Goal: Task Accomplishment & Management: Manage account settings

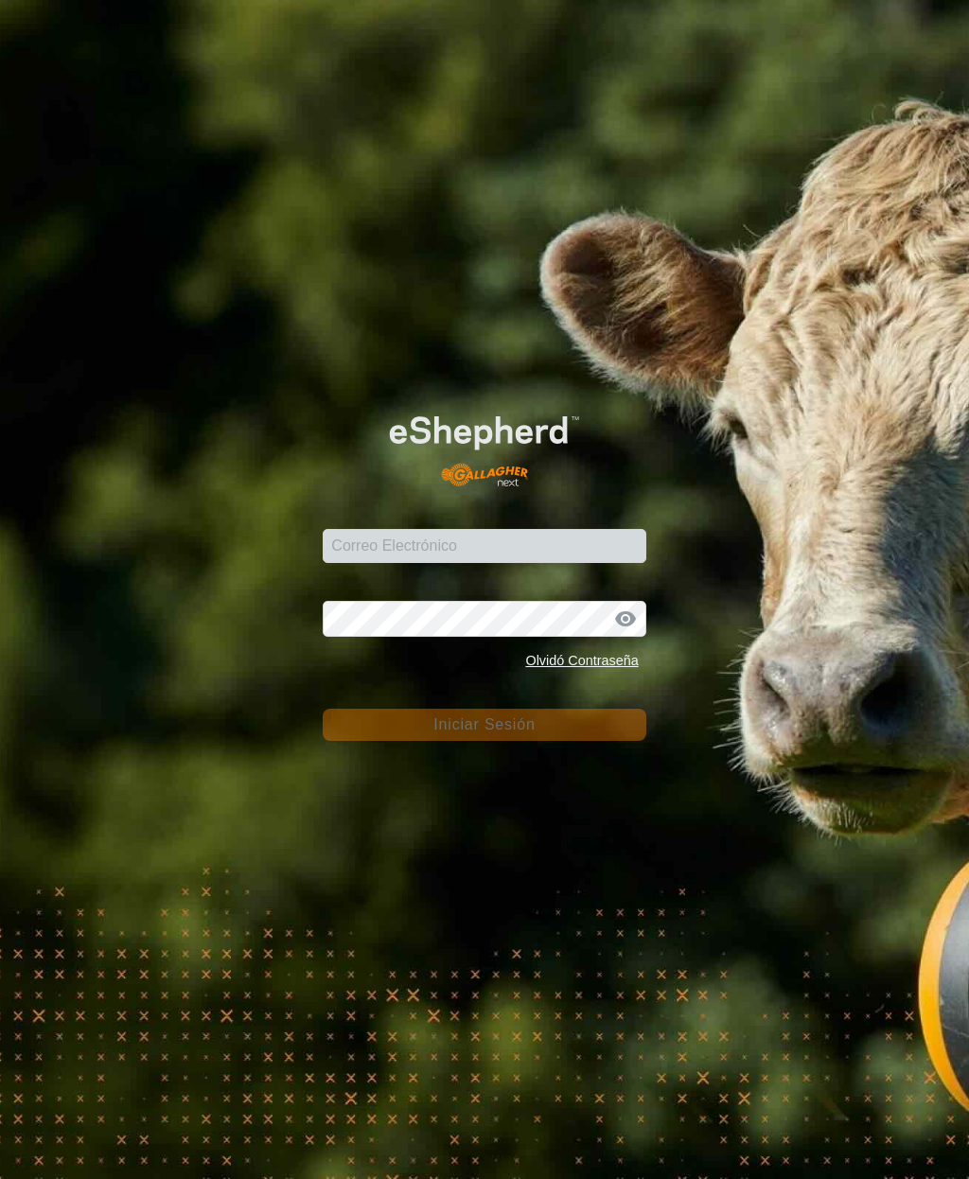
click at [413, 538] on input "Correo Electrónico" at bounding box center [484, 546] width 323 height 34
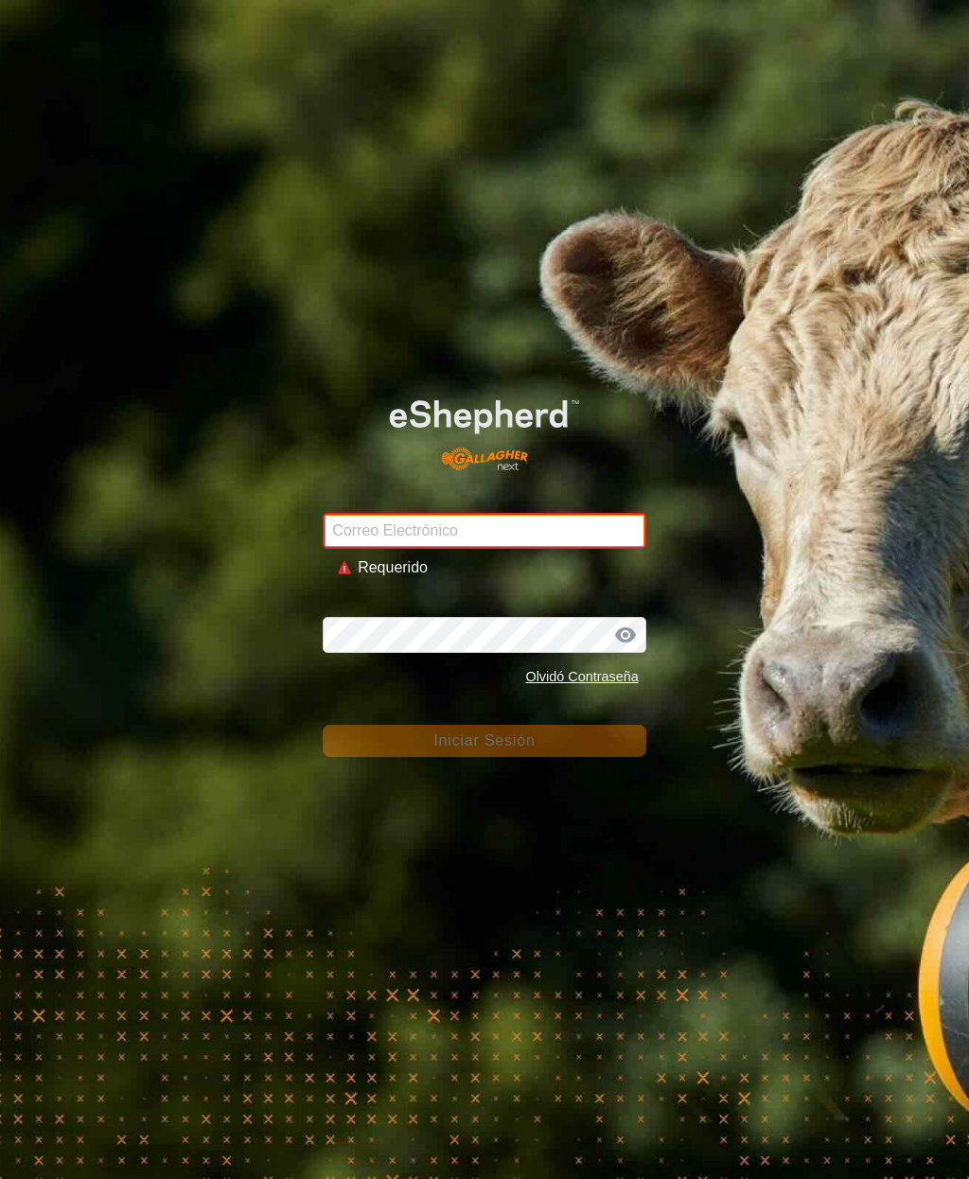
type input "inmaculada-gutierrez@correoganadero.es"
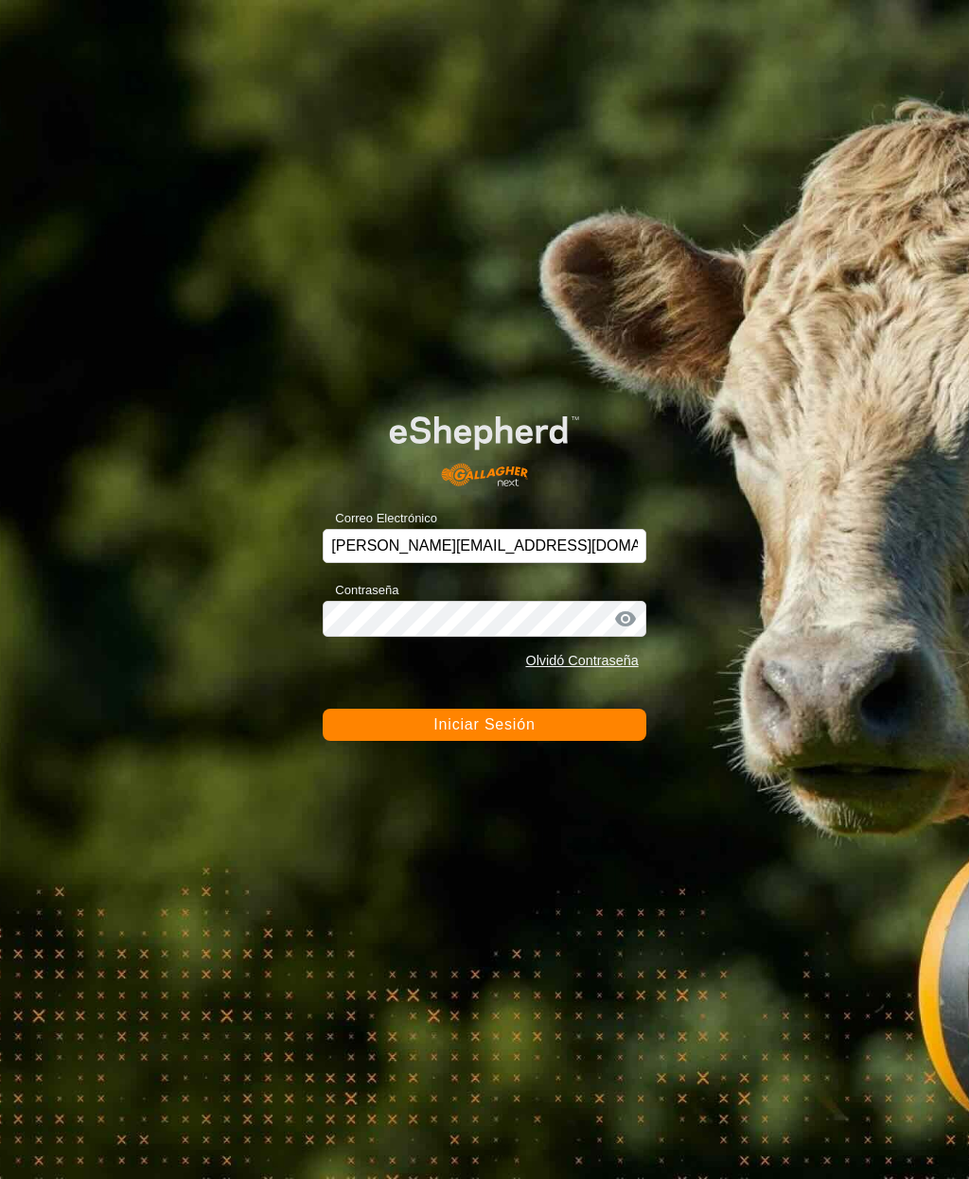
click at [488, 721] on span "Iniciar Sesión" at bounding box center [483, 724] width 101 height 16
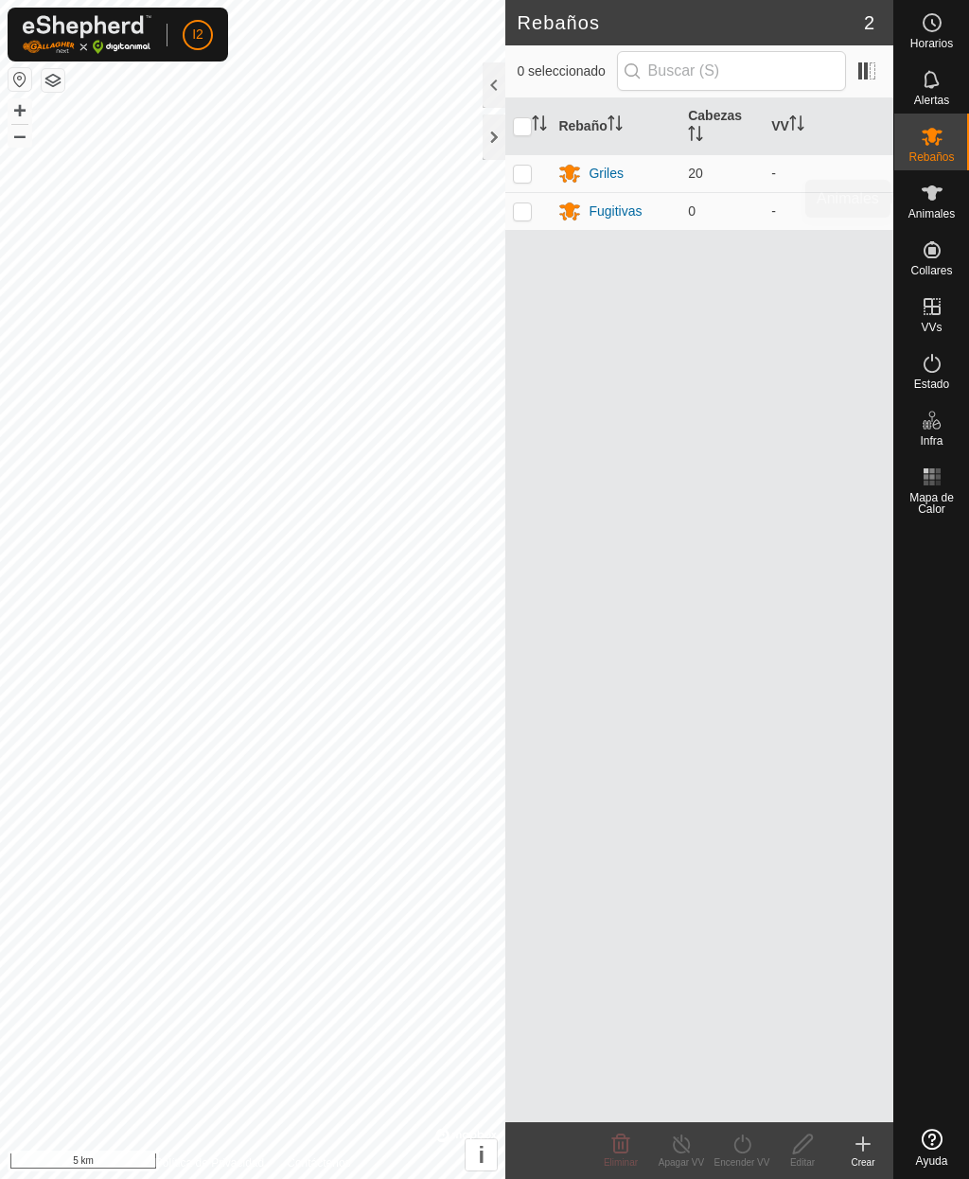
click at [939, 205] on es-animals-svg-icon at bounding box center [932, 193] width 34 height 30
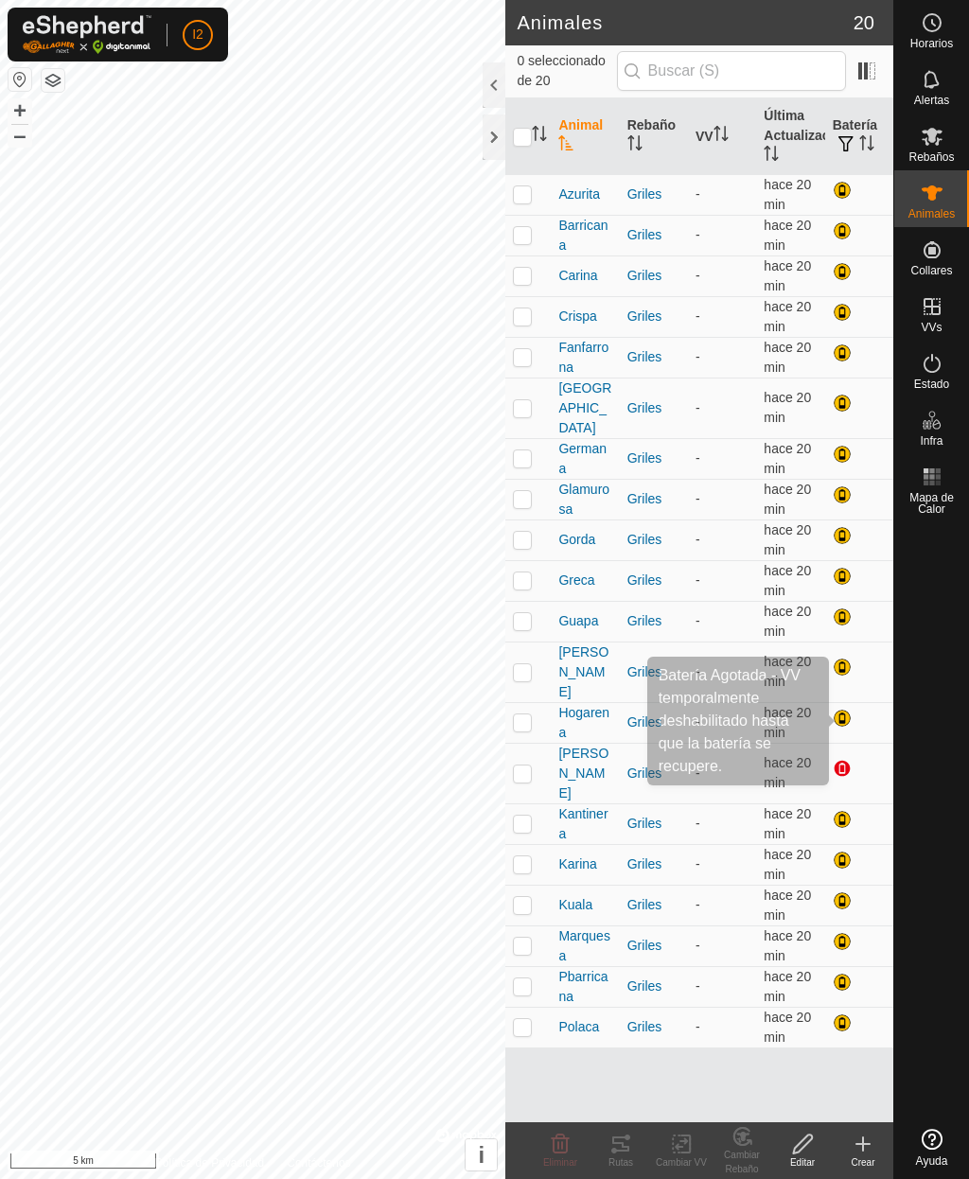
click at [836, 759] on div at bounding box center [844, 770] width 23 height 23
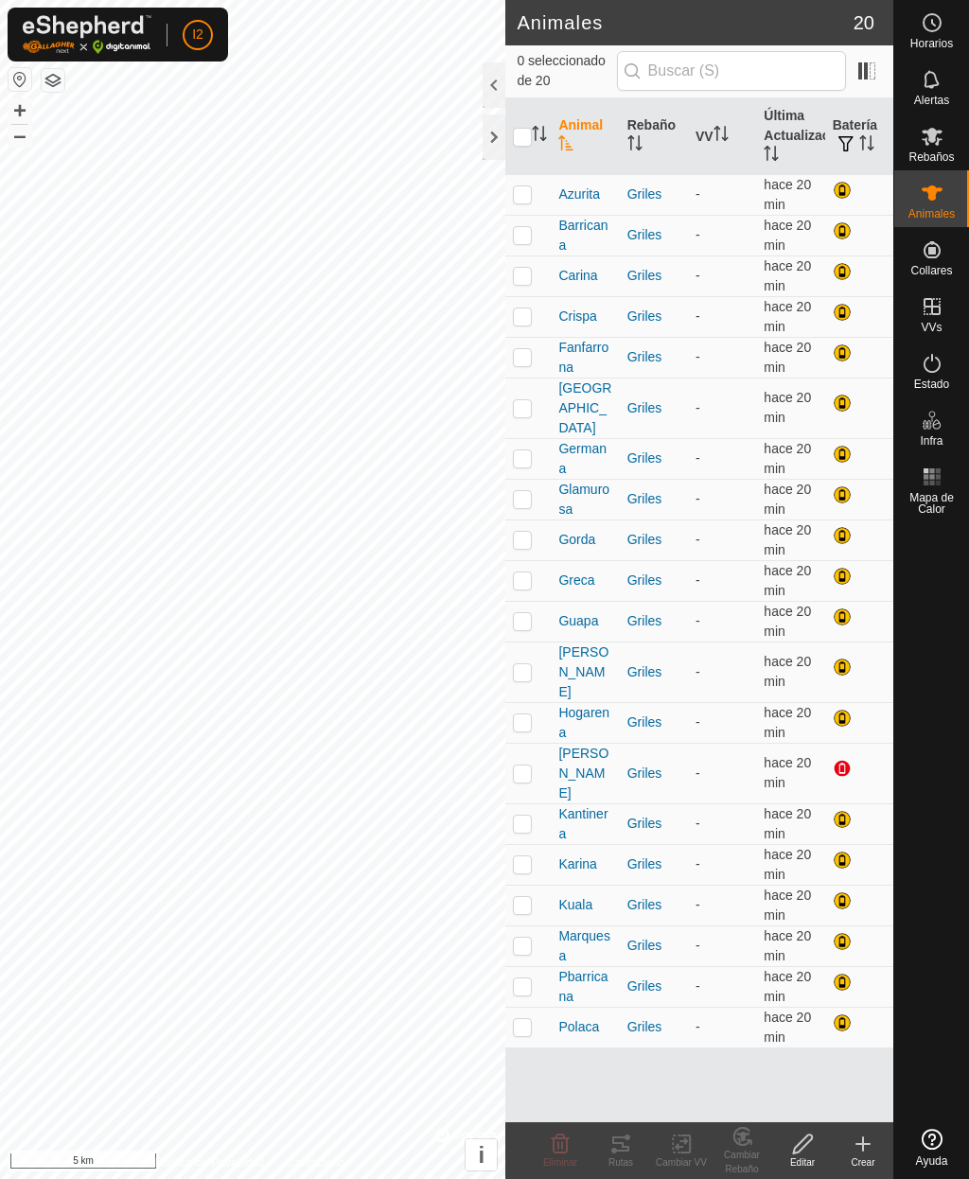
click at [841, 759] on div at bounding box center [844, 770] width 23 height 23
click at [842, 759] on div at bounding box center [844, 770] width 23 height 23
click at [837, 709] on div at bounding box center [844, 720] width 23 height 23
click at [840, 709] on div at bounding box center [844, 720] width 23 height 23
click at [841, 759] on div at bounding box center [844, 770] width 23 height 23
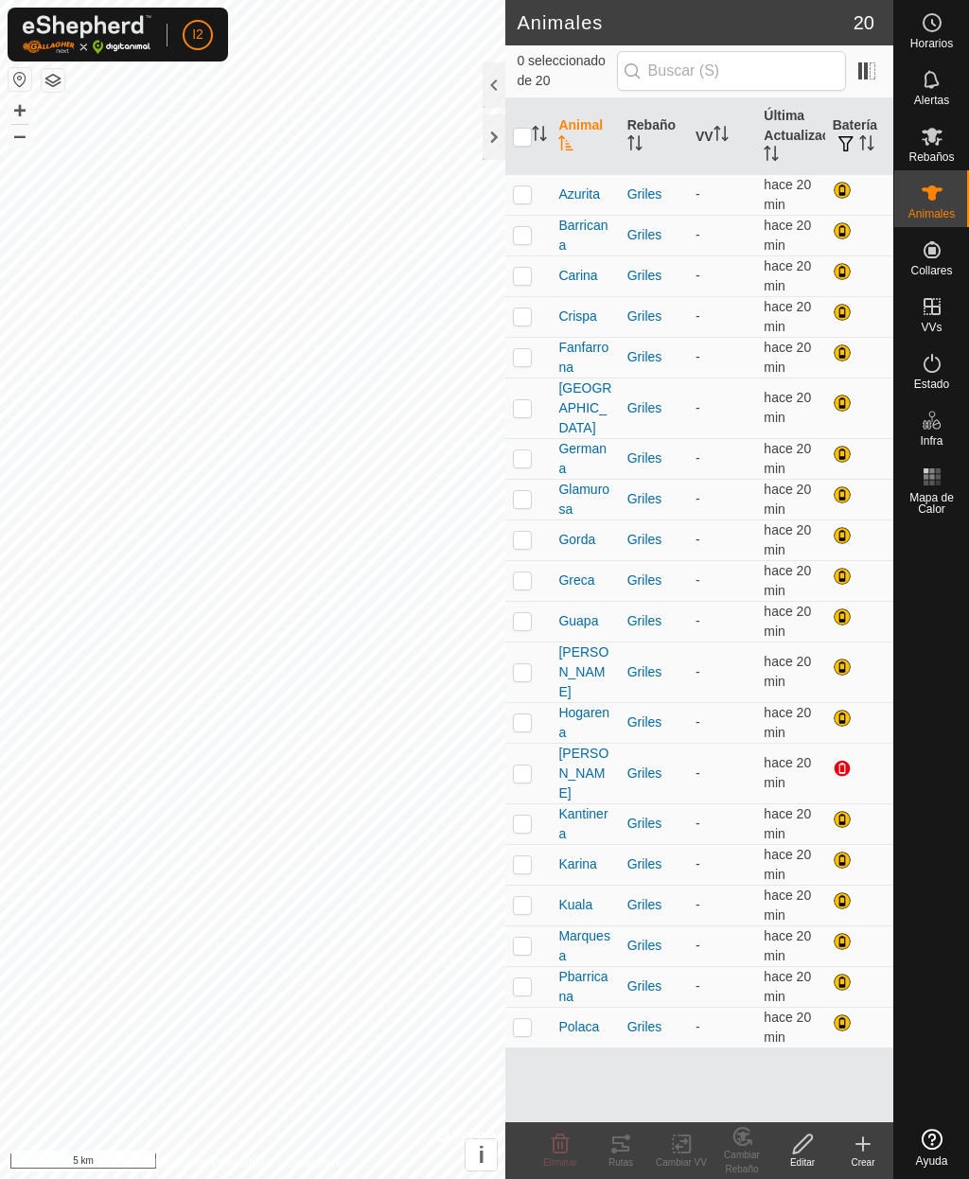
click at [846, 759] on div at bounding box center [844, 770] width 23 height 23
click at [840, 759] on div at bounding box center [844, 770] width 23 height 23
click at [843, 759] on div at bounding box center [844, 770] width 23 height 23
click at [845, 759] on div at bounding box center [844, 770] width 23 height 23
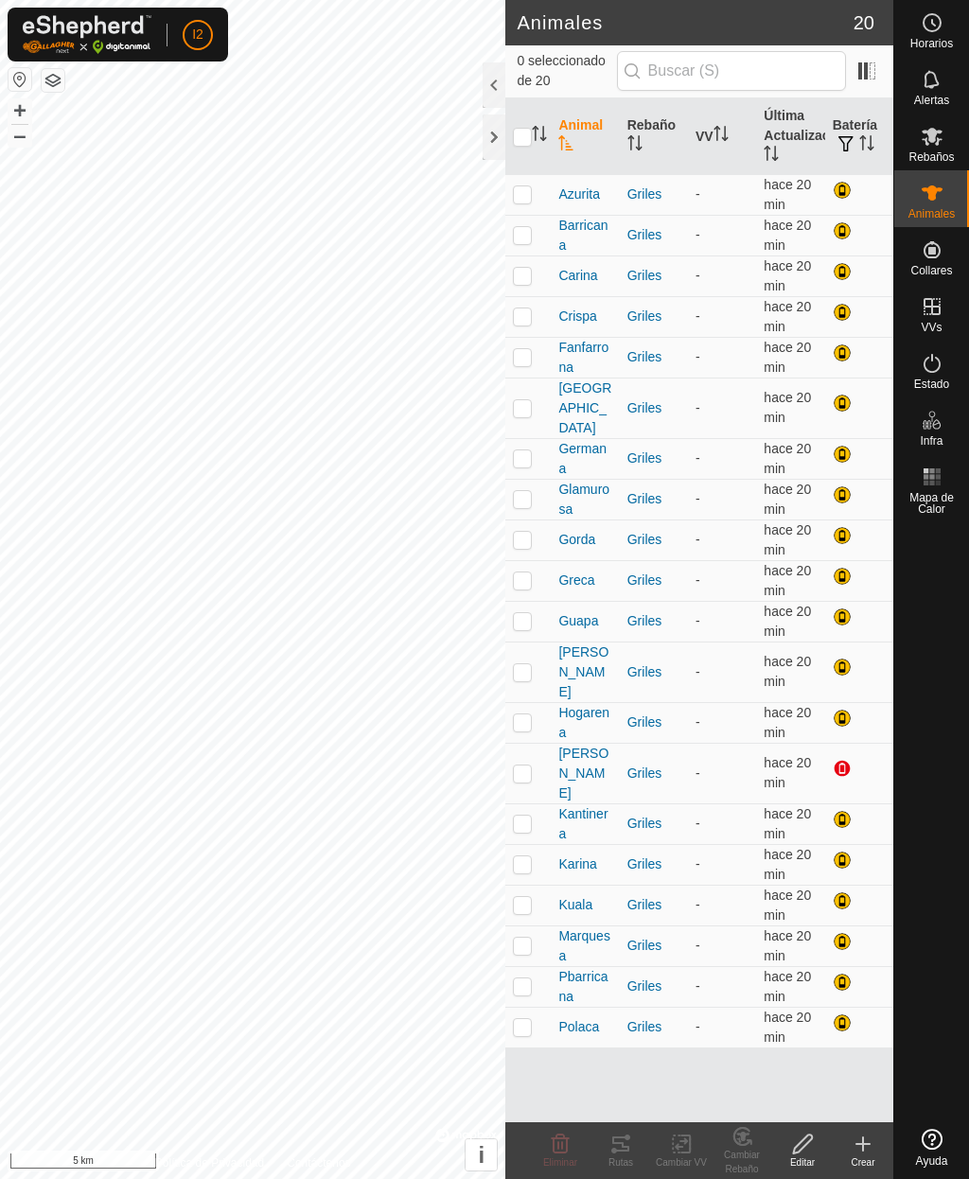
click at [845, 810] on div at bounding box center [844, 821] width 23 height 23
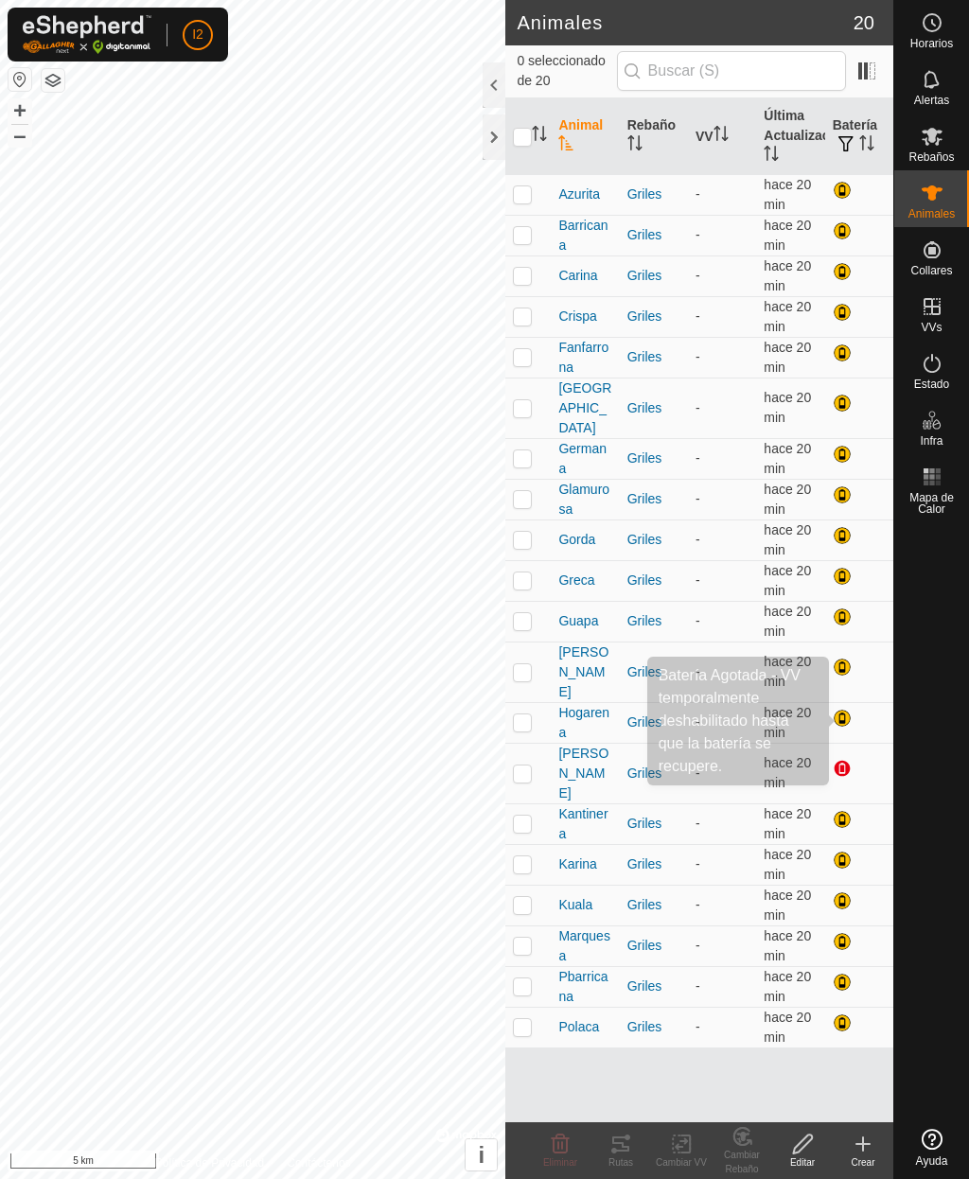
click at [842, 759] on div at bounding box center [844, 770] width 23 height 23
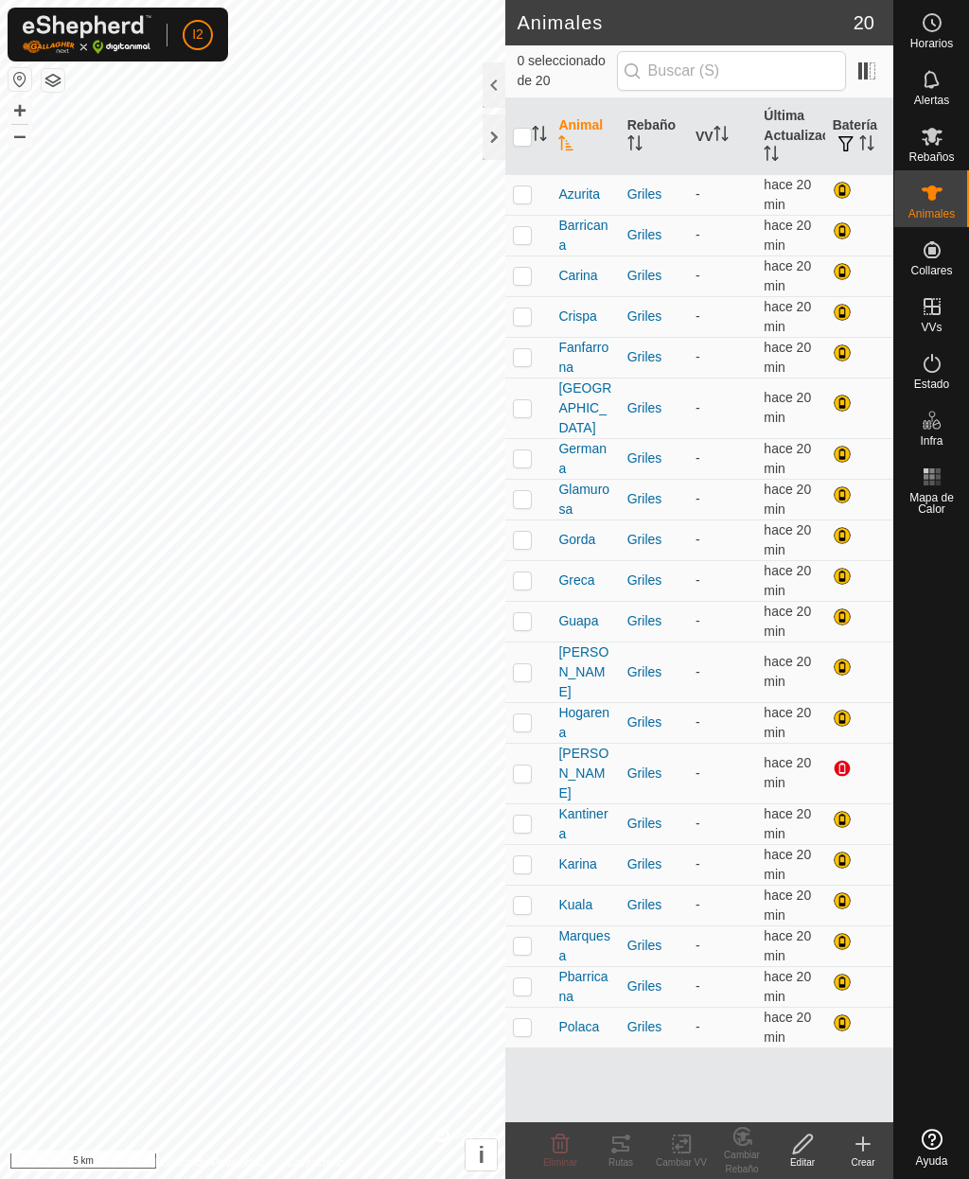
click at [837, 759] on div at bounding box center [844, 770] width 23 height 23
click at [844, 810] on div at bounding box center [844, 821] width 23 height 23
click at [847, 759] on div at bounding box center [844, 770] width 23 height 23
click at [845, 810] on div at bounding box center [844, 821] width 23 height 23
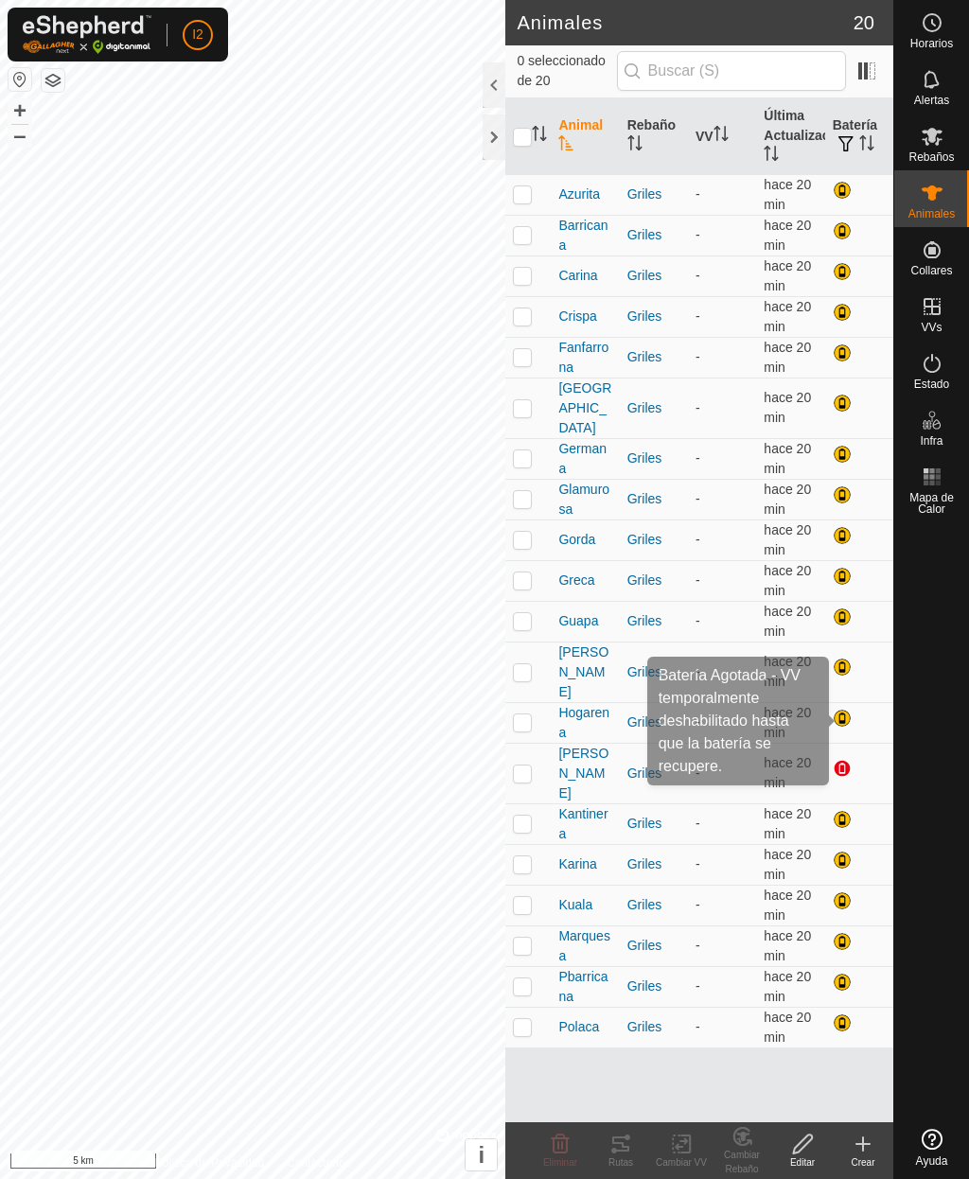
click at [844, 759] on div at bounding box center [844, 770] width 23 height 23
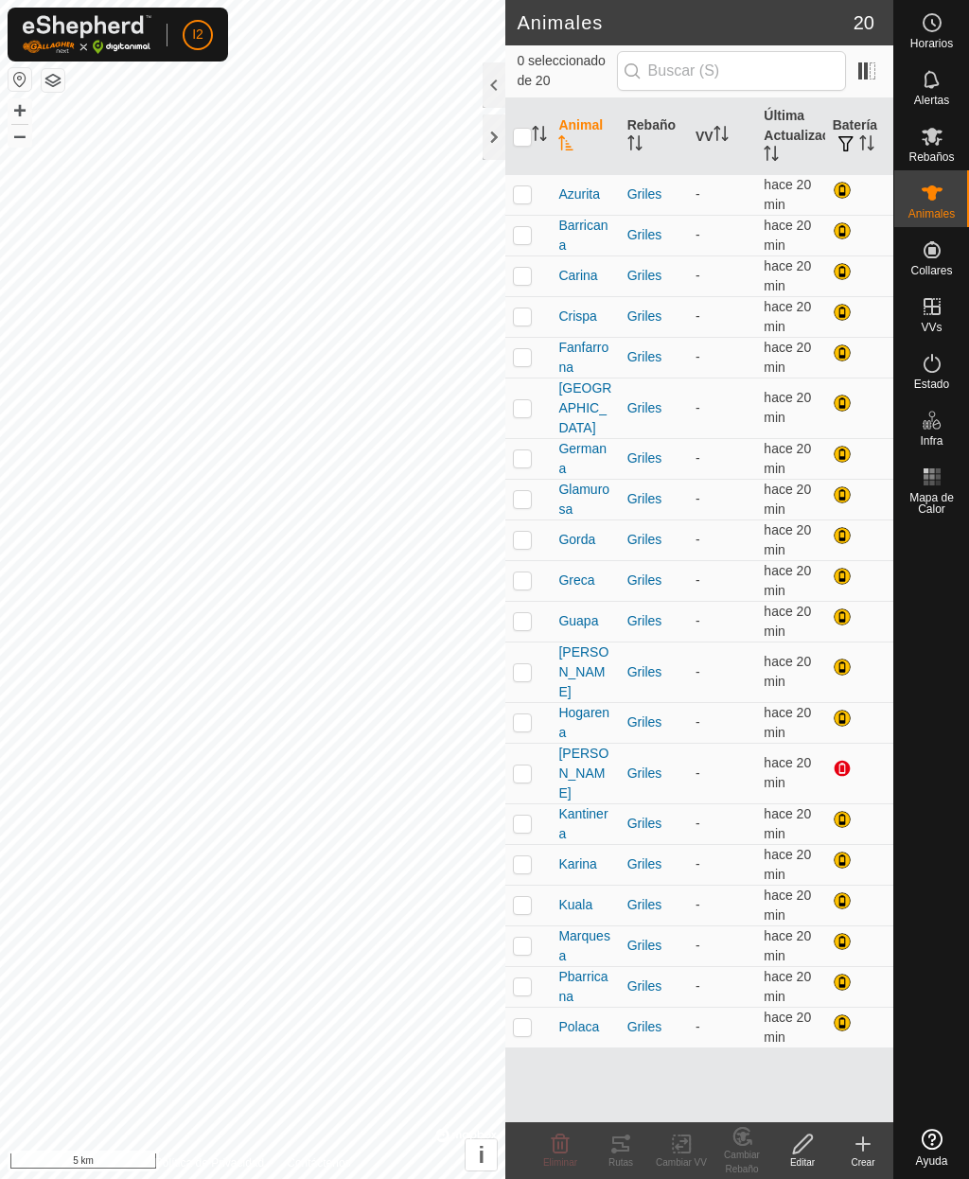
click at [846, 759] on div at bounding box center [844, 770] width 23 height 23
click at [849, 810] on div at bounding box center [844, 821] width 23 height 23
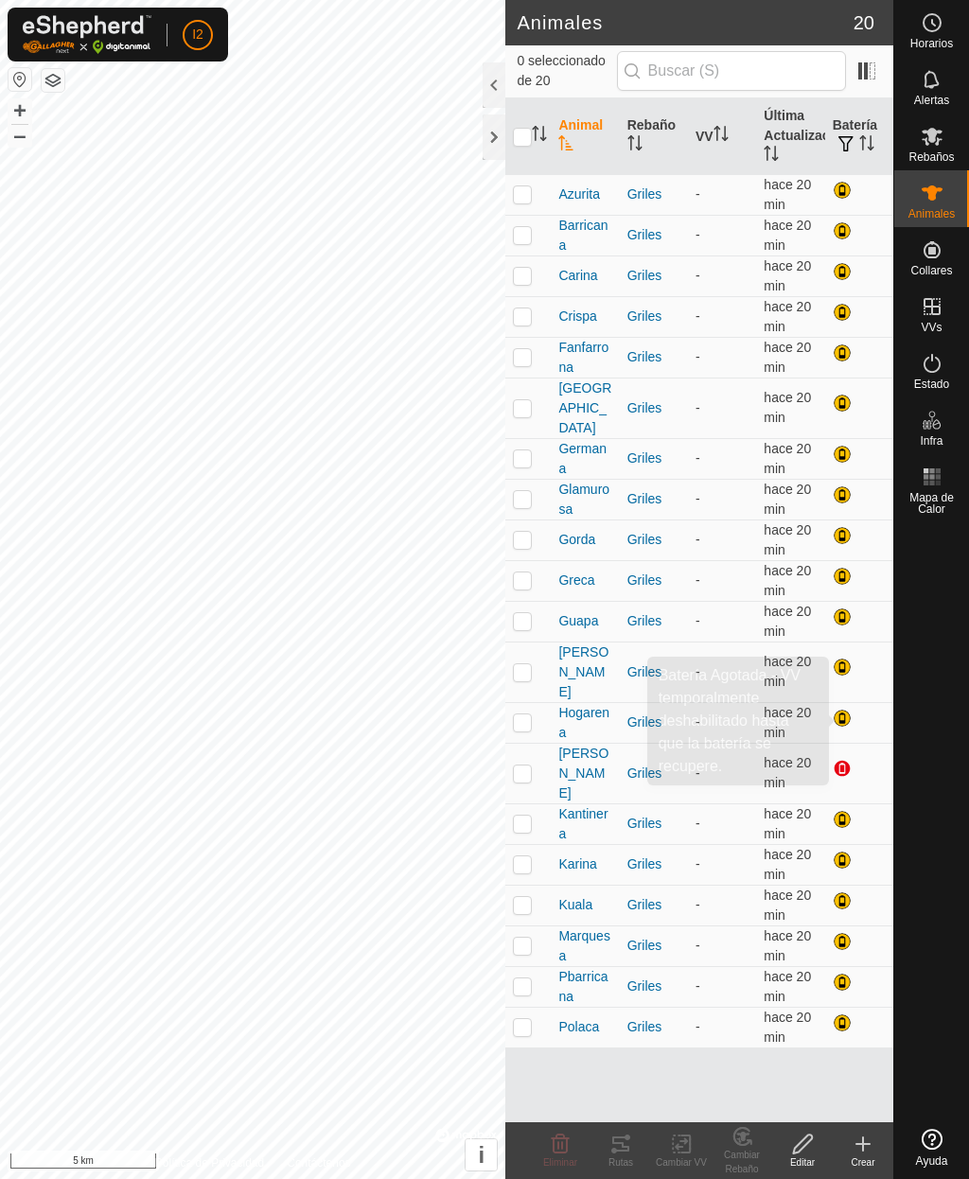
click at [846, 759] on div at bounding box center [844, 770] width 23 height 23
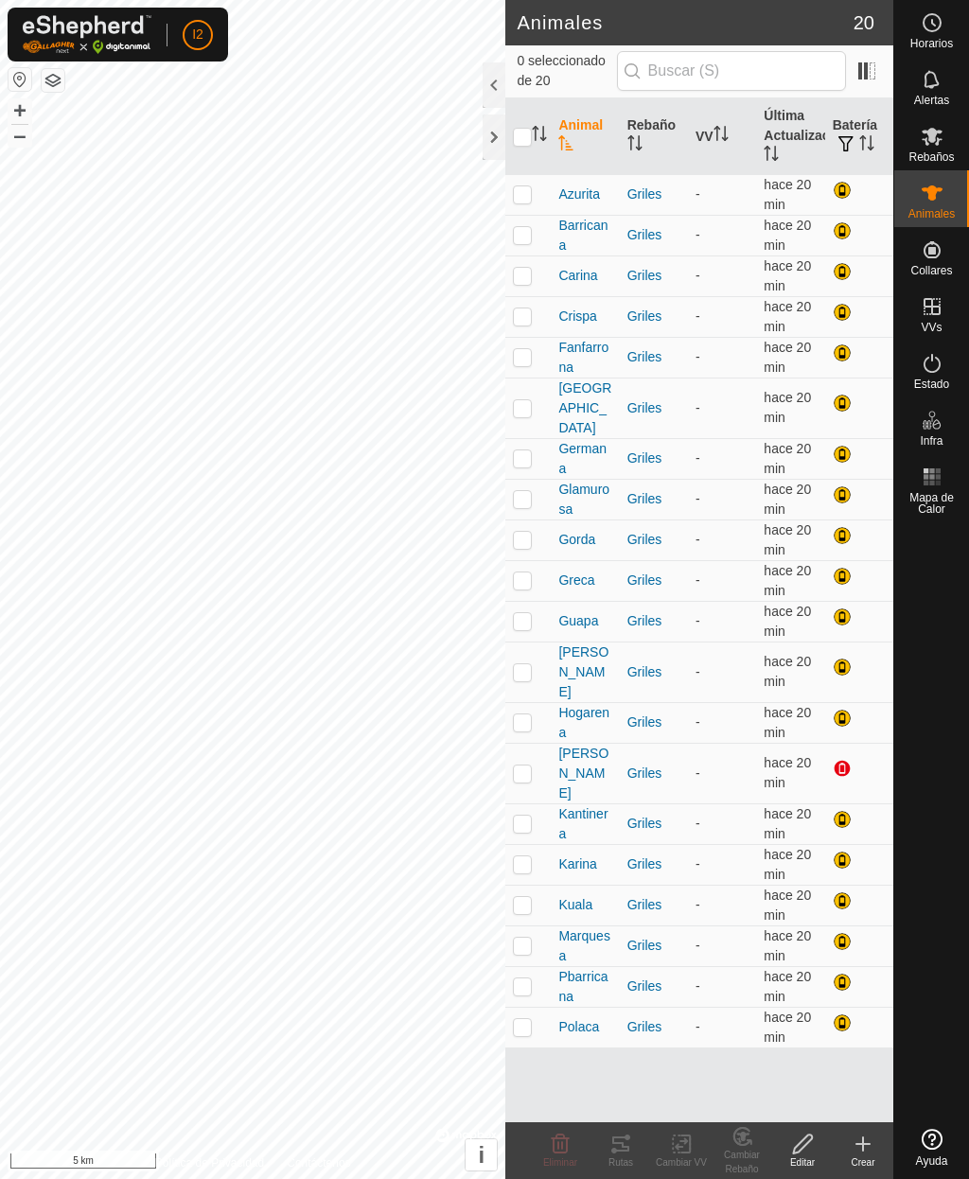
click at [845, 810] on div at bounding box center [844, 821] width 23 height 23
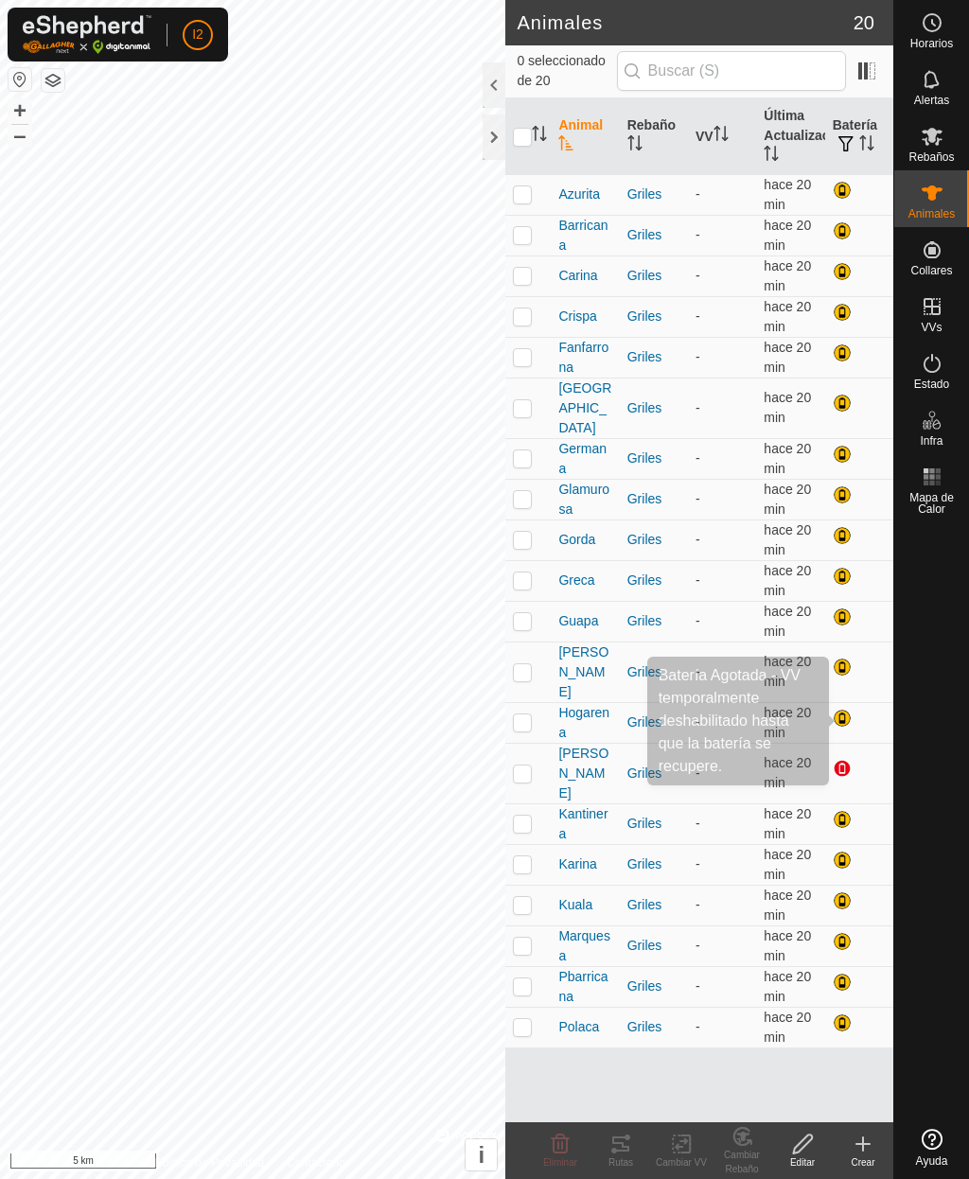
click at [844, 759] on div at bounding box center [844, 770] width 23 height 23
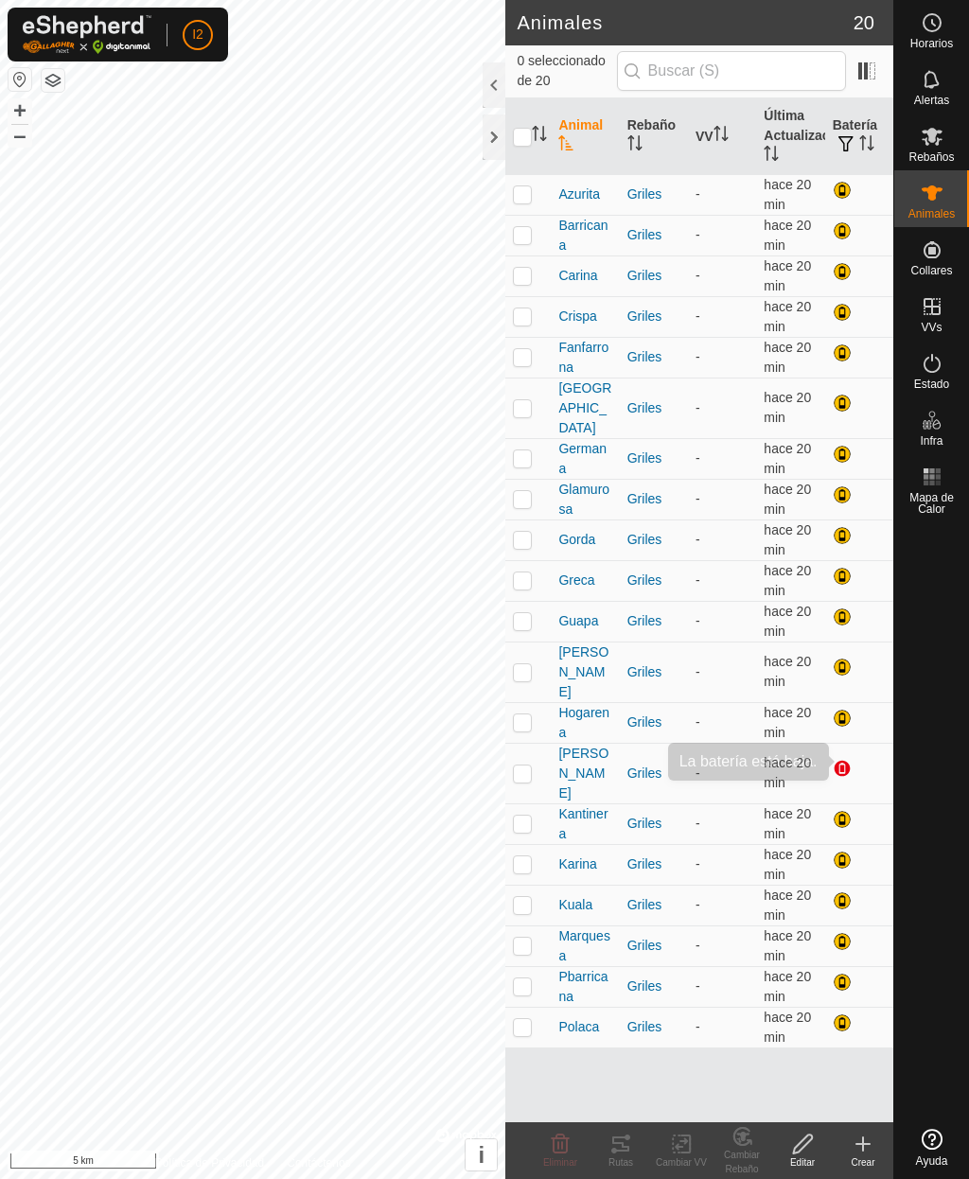
click at [848, 810] on div at bounding box center [844, 821] width 23 height 23
click at [842, 759] on div at bounding box center [844, 770] width 23 height 23
click at [846, 810] on div at bounding box center [844, 821] width 23 height 23
click at [845, 759] on div at bounding box center [844, 770] width 23 height 23
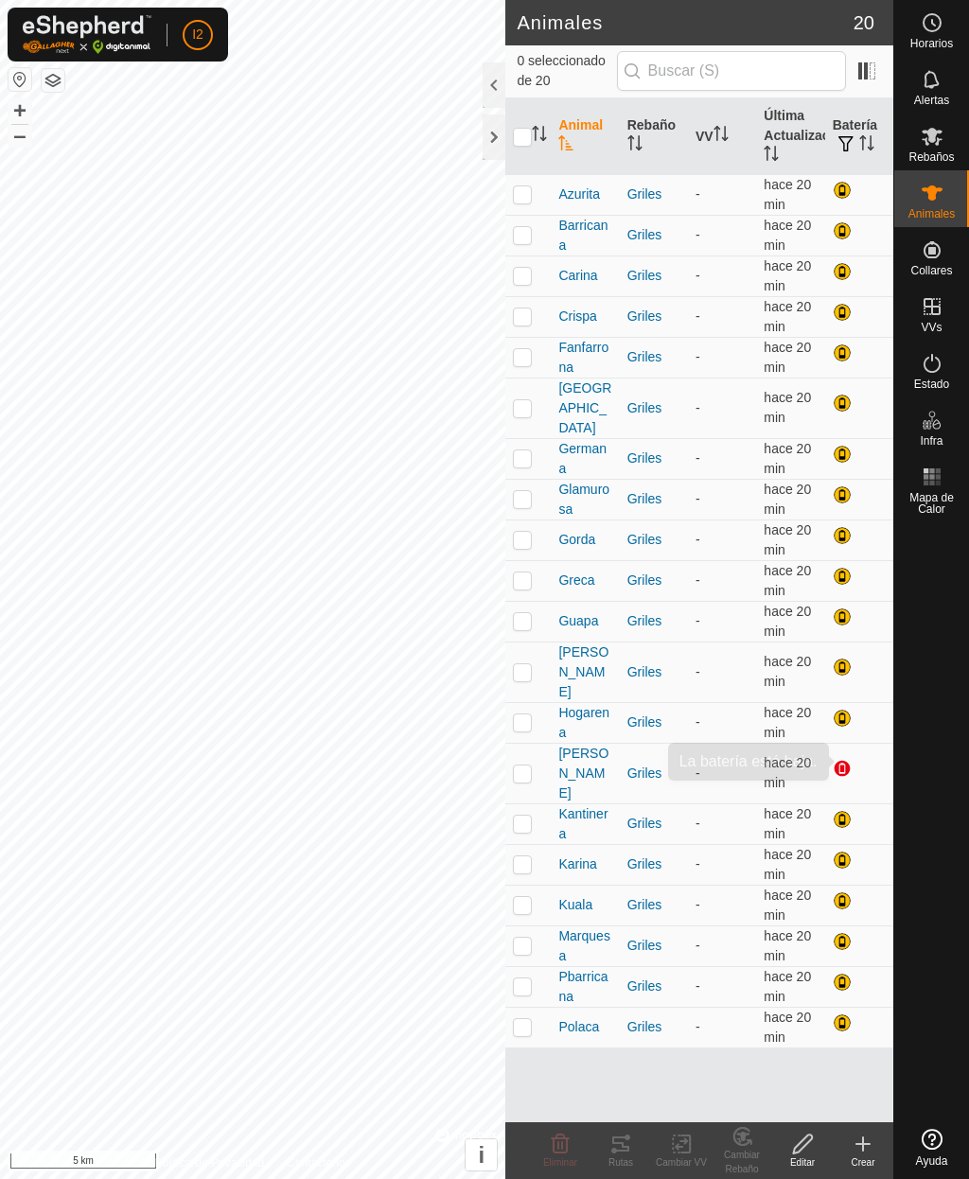
click at [843, 810] on div at bounding box center [844, 821] width 23 height 23
click at [588, 744] on span "[PERSON_NAME]" at bounding box center [584, 774] width 53 height 60
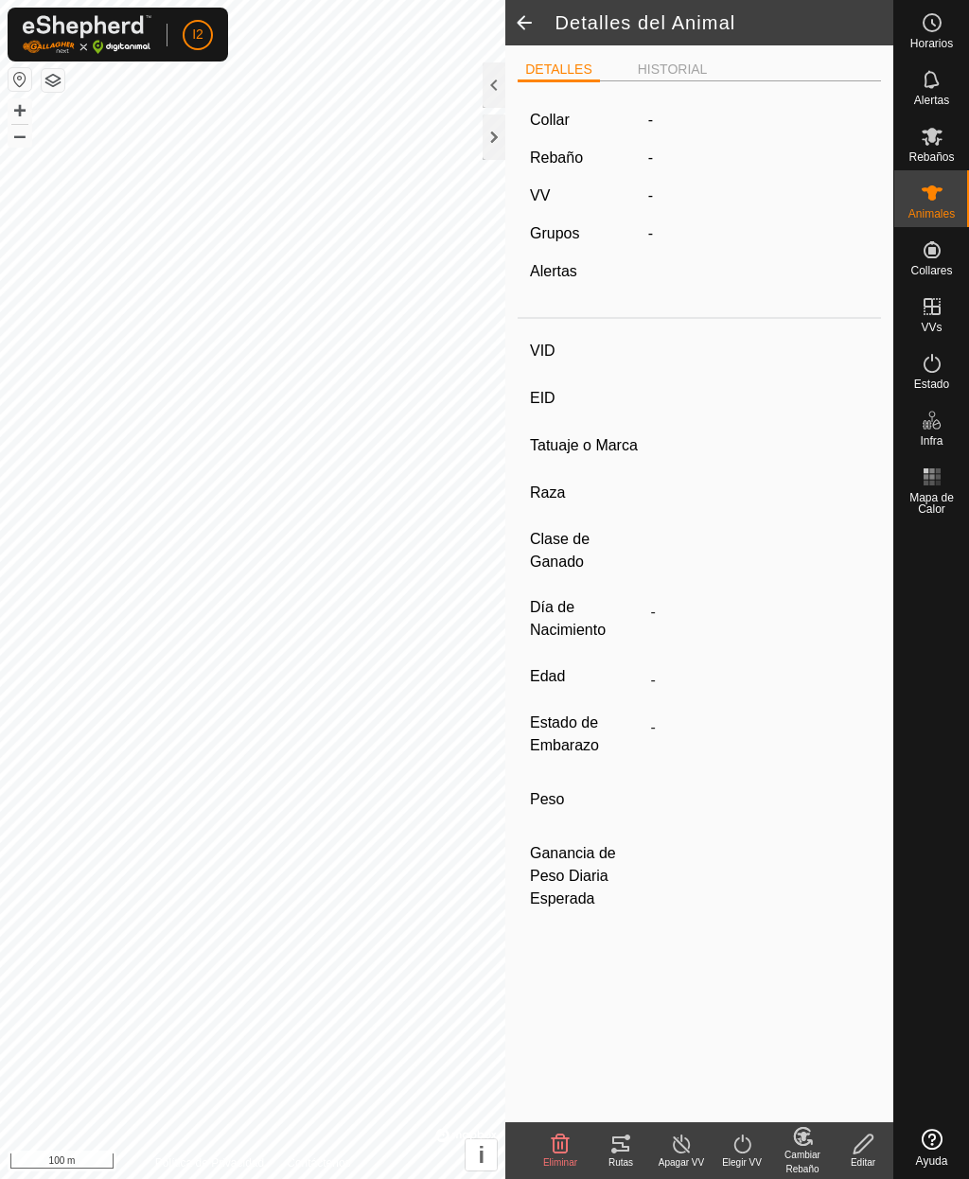
type input "[PERSON_NAME]"
type input "111031008520774"
type input "-"
type input "Charolesa"
type input "-"
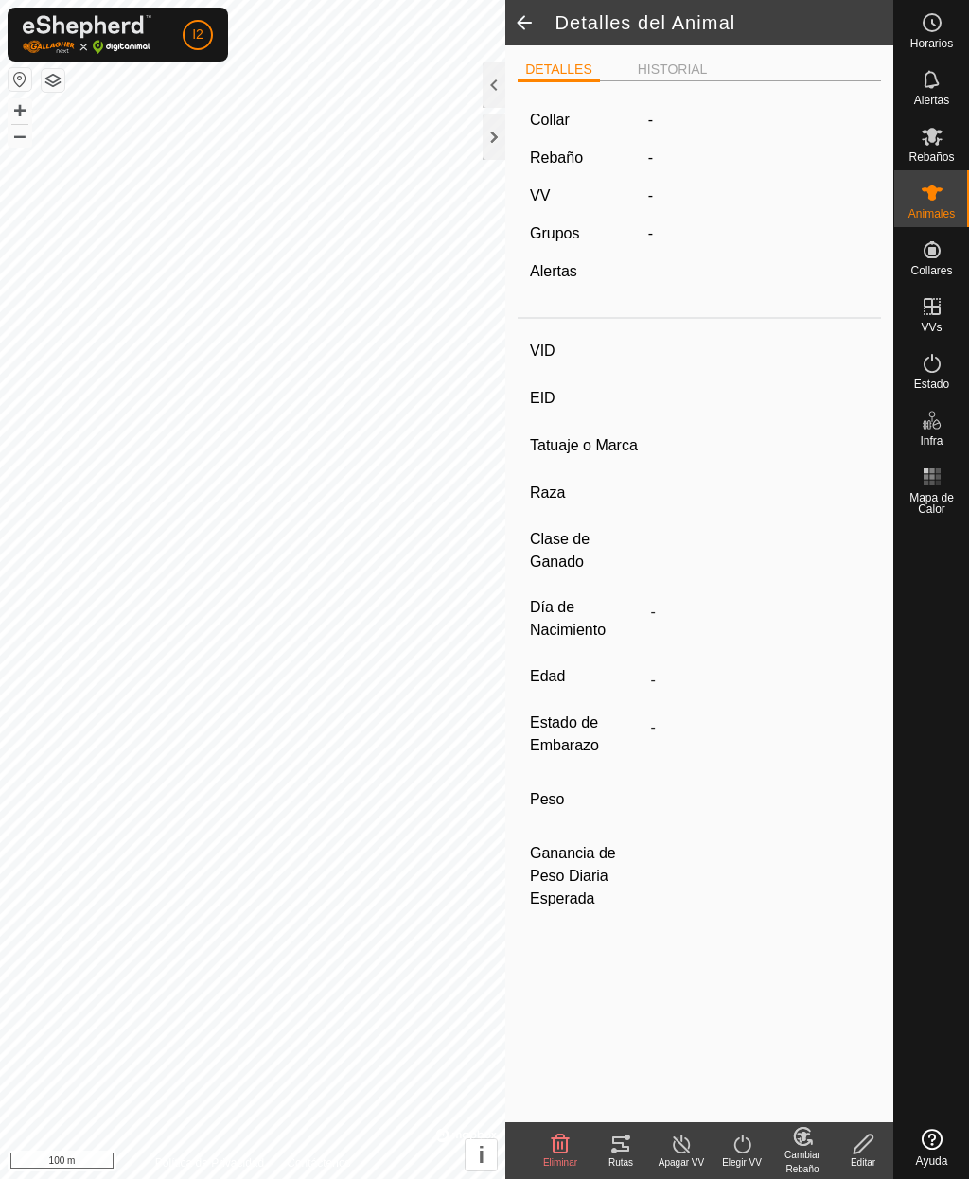
type input "10/2017"
type input "7 years 11 months"
type input "0 kg"
type input "-"
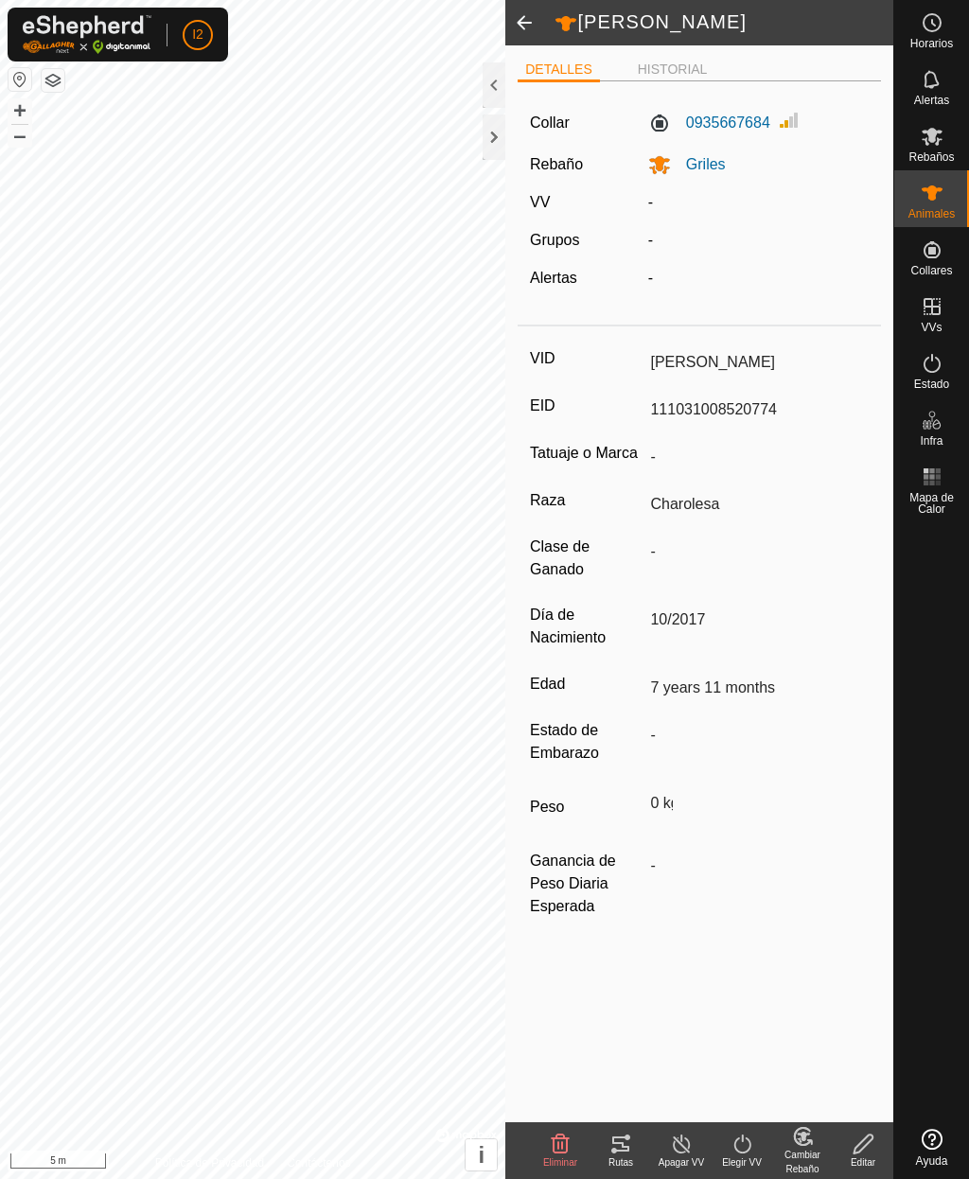
click at [524, 32] on span at bounding box center [524, 22] width 38 height 45
